Goal: Information Seeking & Learning: Learn about a topic

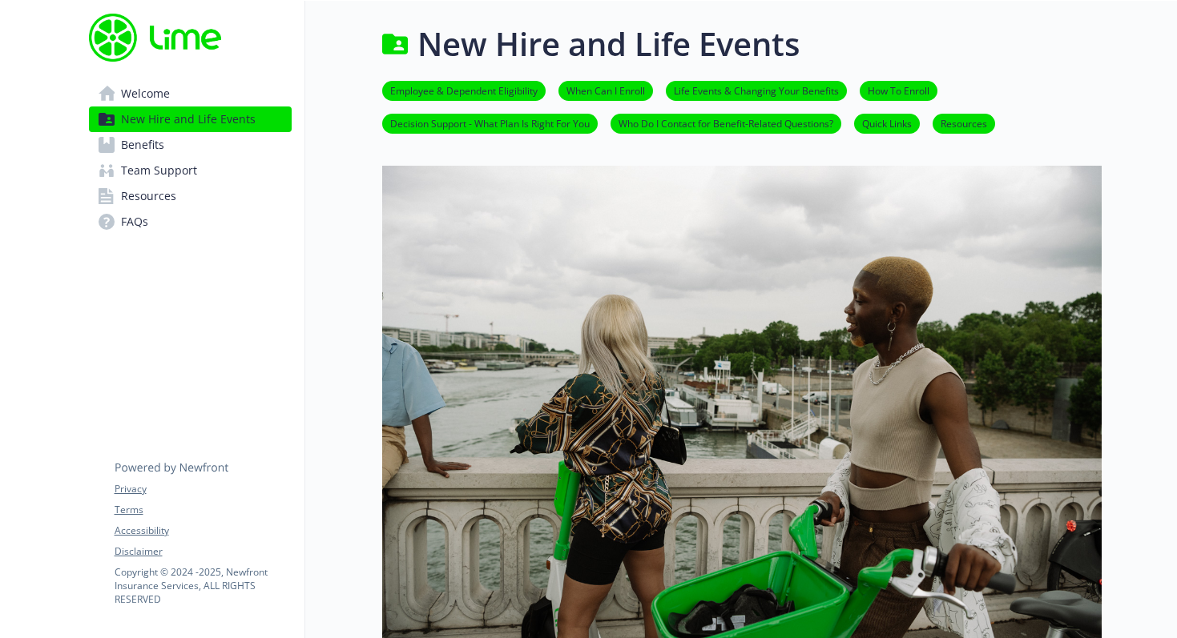
click at [163, 148] on span "Benefits" at bounding box center [142, 145] width 43 height 26
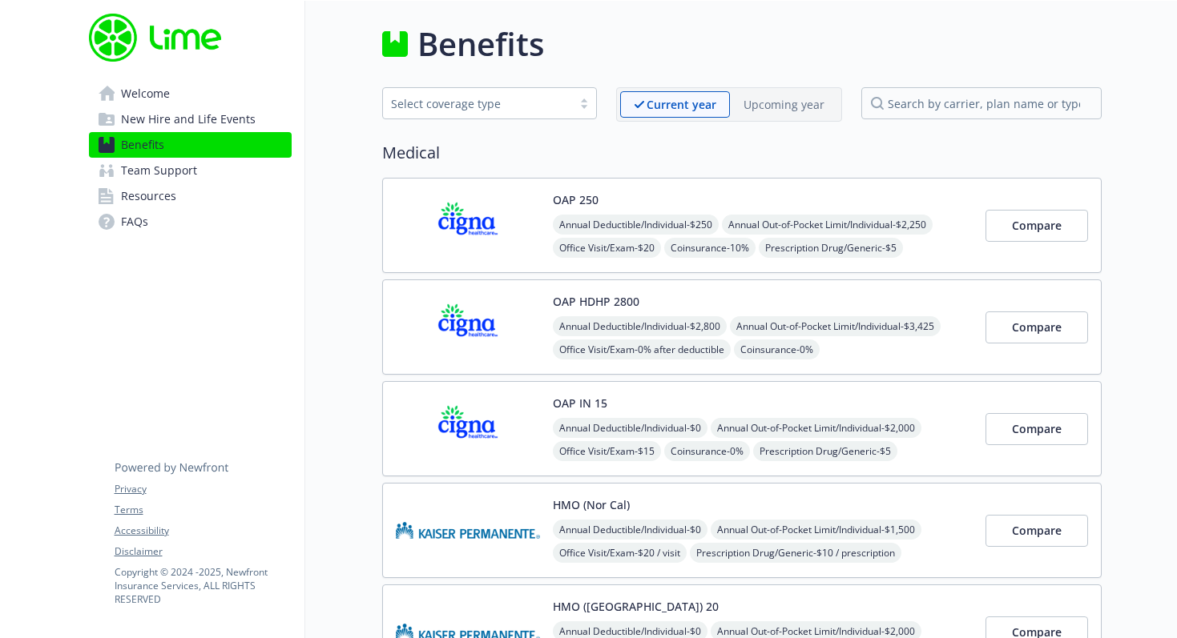
click at [479, 420] on img at bounding box center [468, 429] width 144 height 68
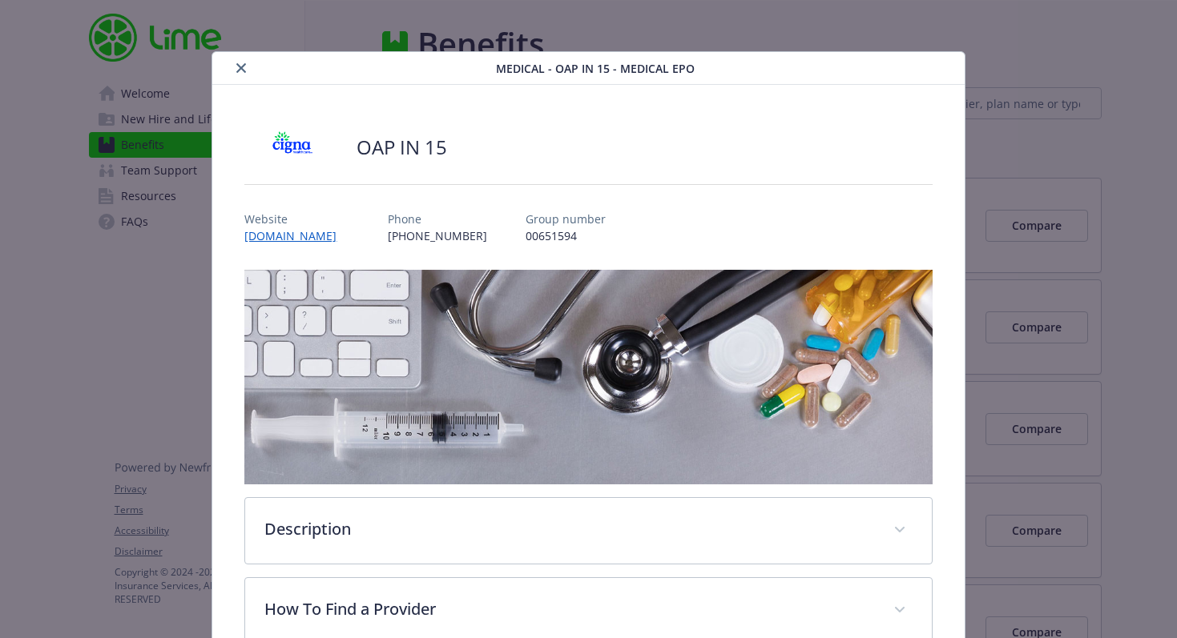
scroll to position [48, 0]
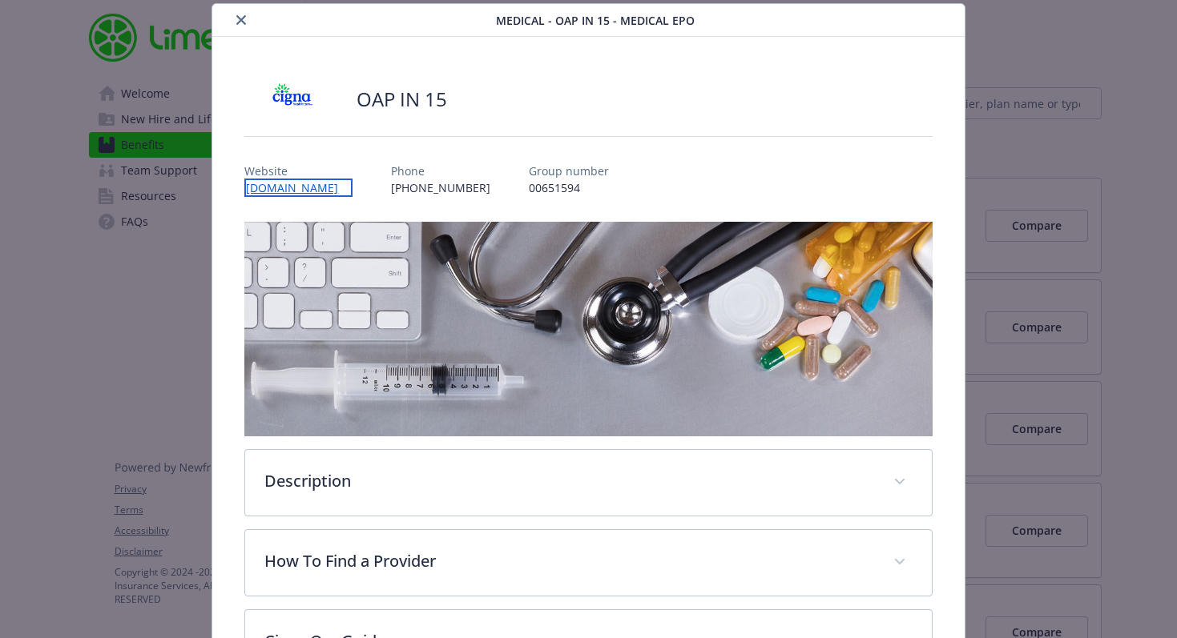
click at [324, 189] on link "[DOMAIN_NAME]" at bounding box center [298, 188] width 108 height 18
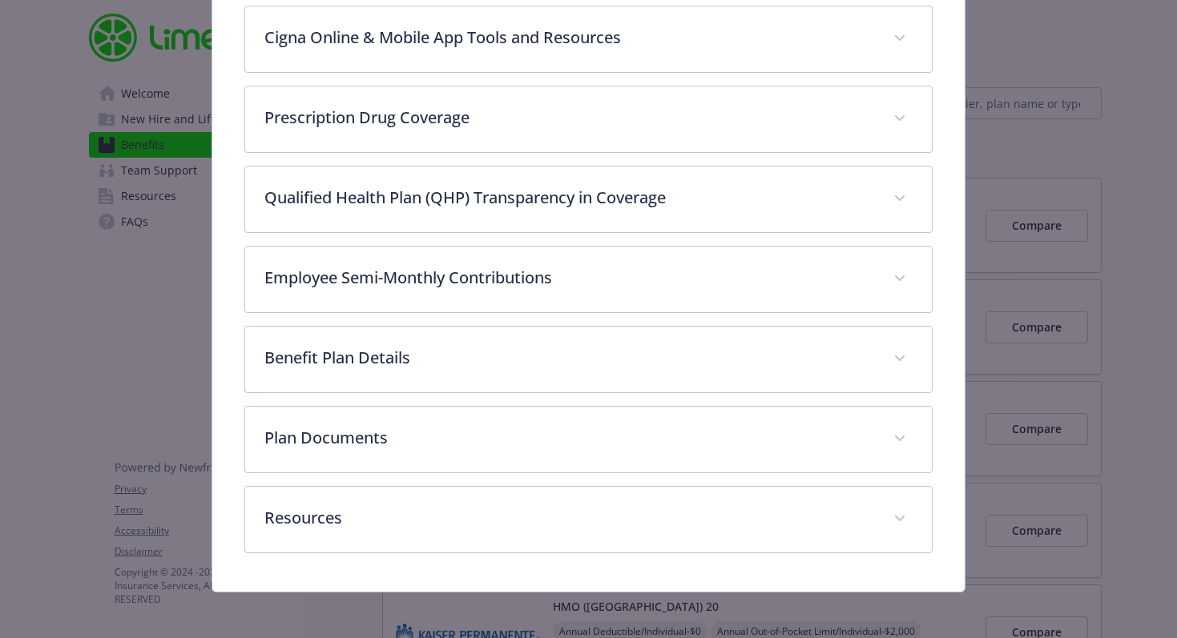
scroll to position [818, 0]
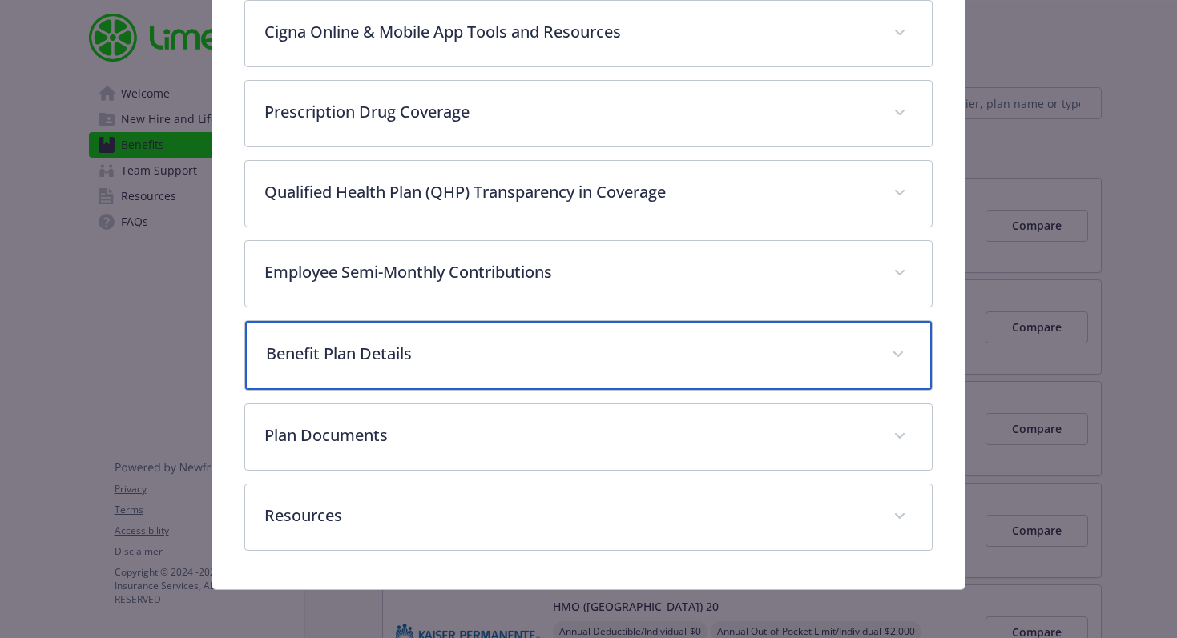
click at [443, 350] on p "Benefit Plan Details" at bounding box center [569, 354] width 606 height 24
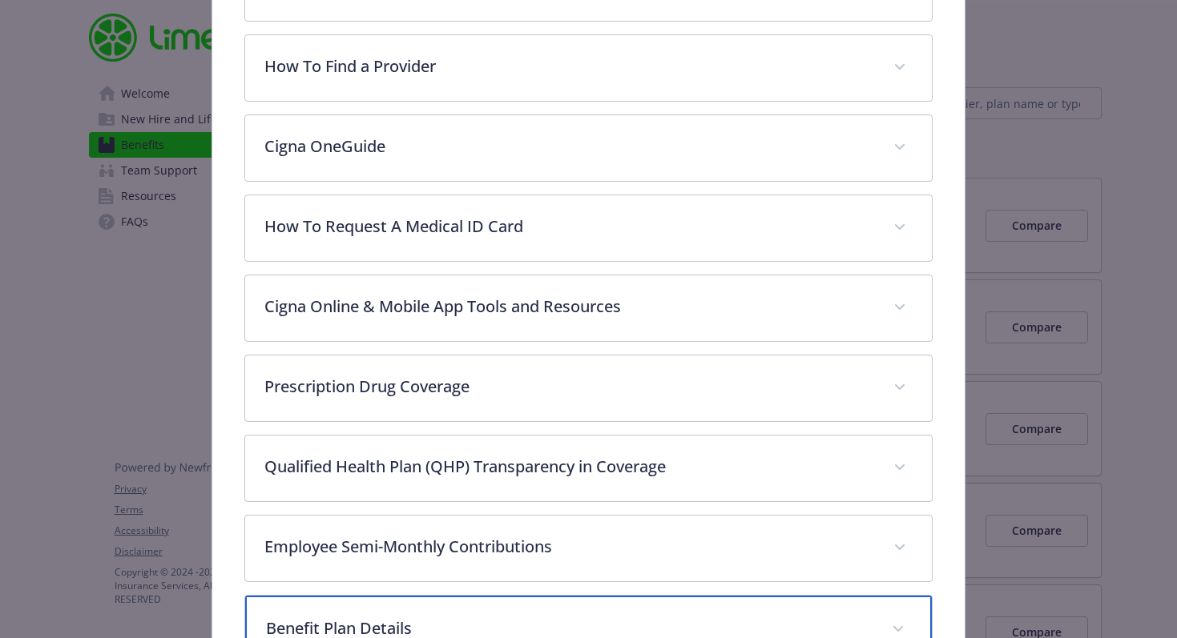
scroll to position [0, 0]
